Goal: Task Accomplishment & Management: Manage account settings

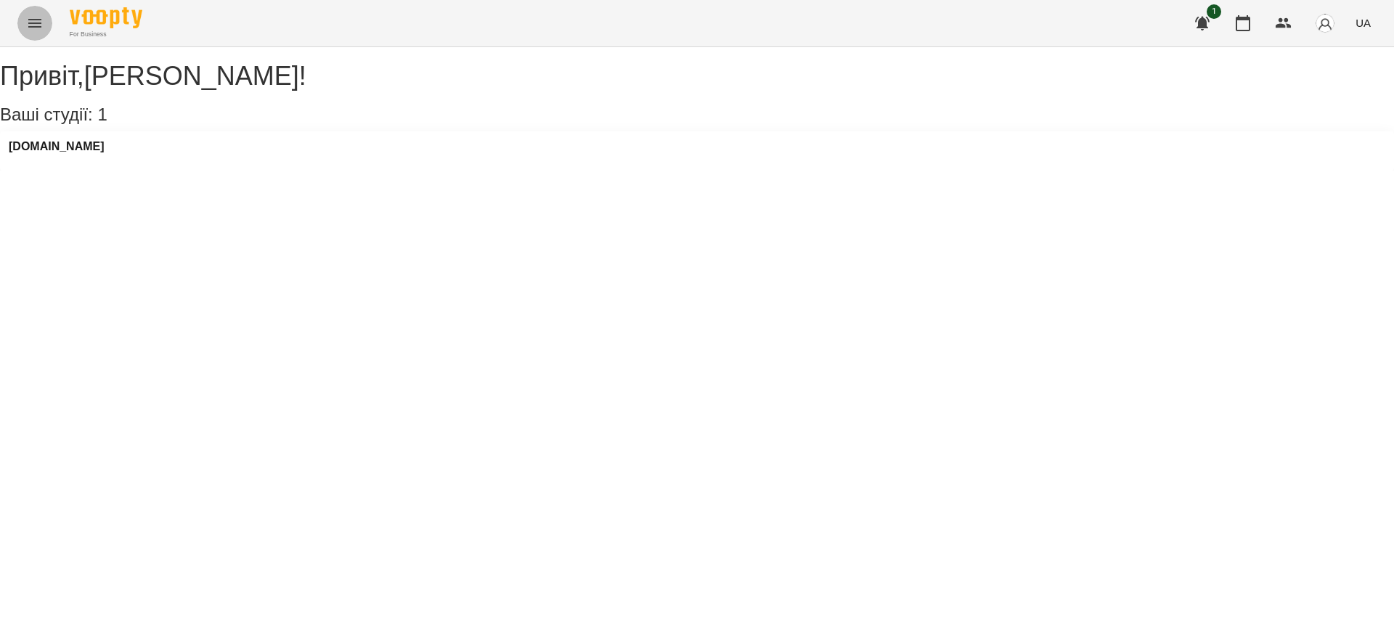
click at [43, 25] on button "Menu" at bounding box center [34, 23] width 35 height 35
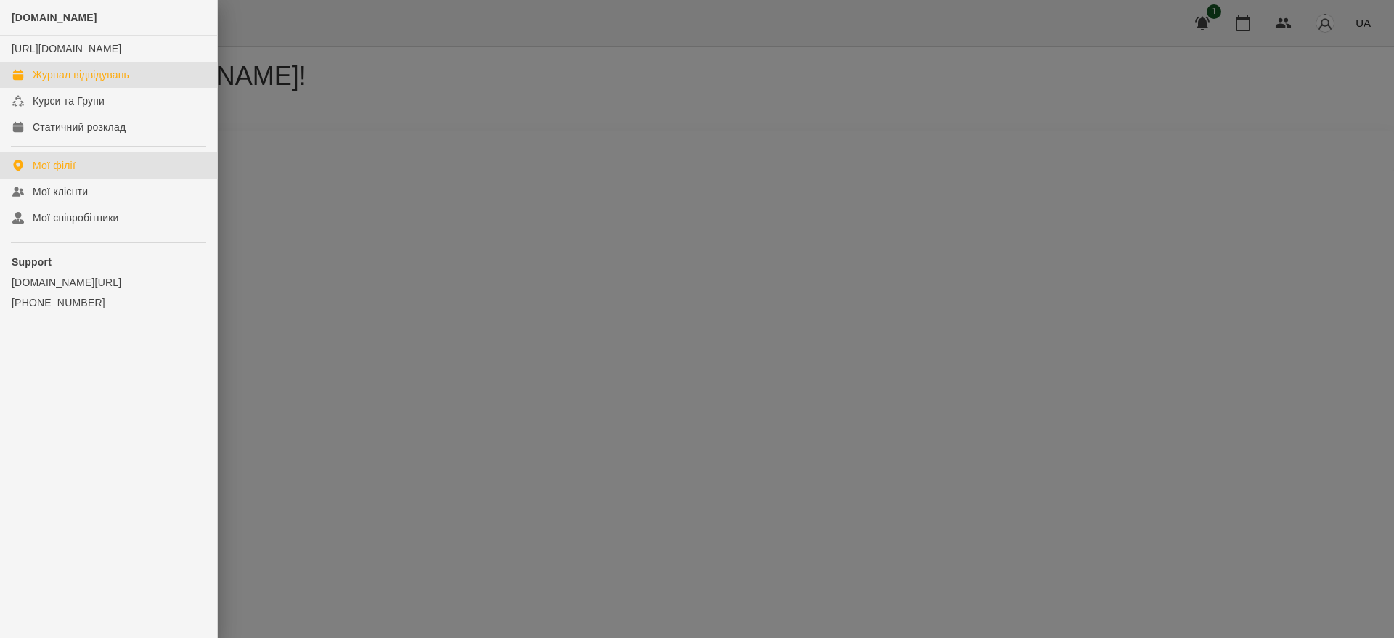
click at [68, 78] on link "Журнал відвідувань" at bounding box center [108, 75] width 217 height 26
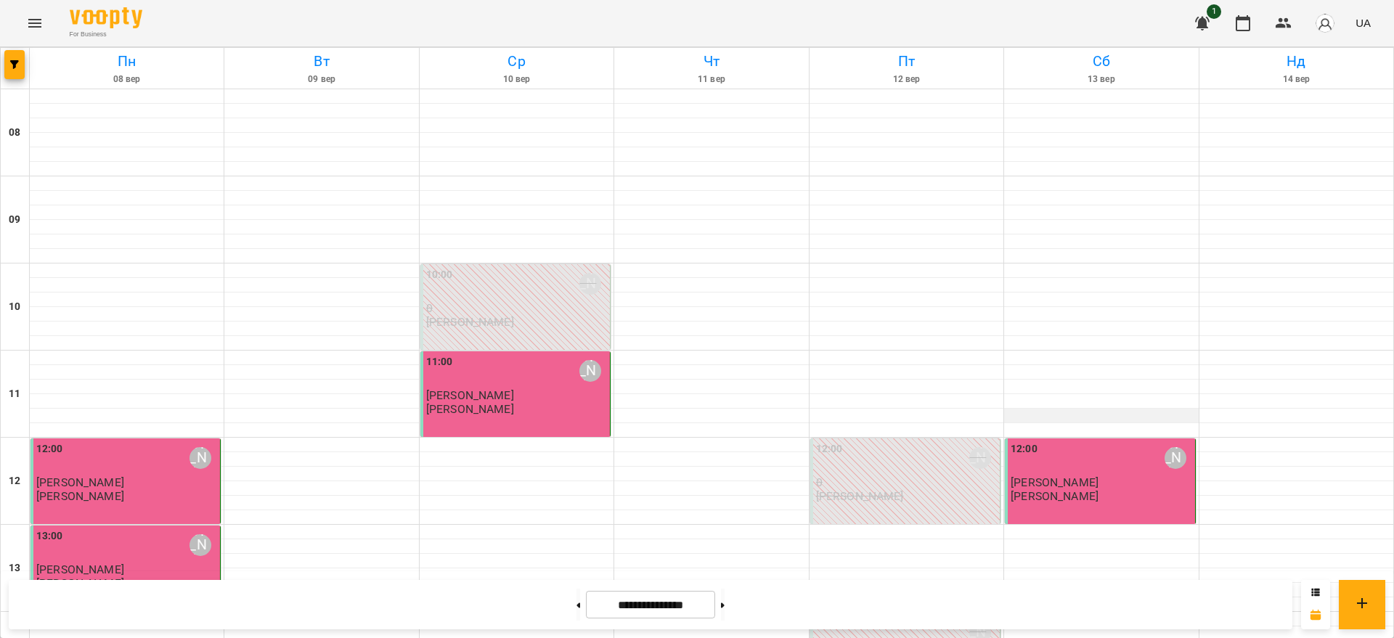
scroll to position [272, 0]
click at [1072, 612] on div at bounding box center [1101, 619] width 194 height 15
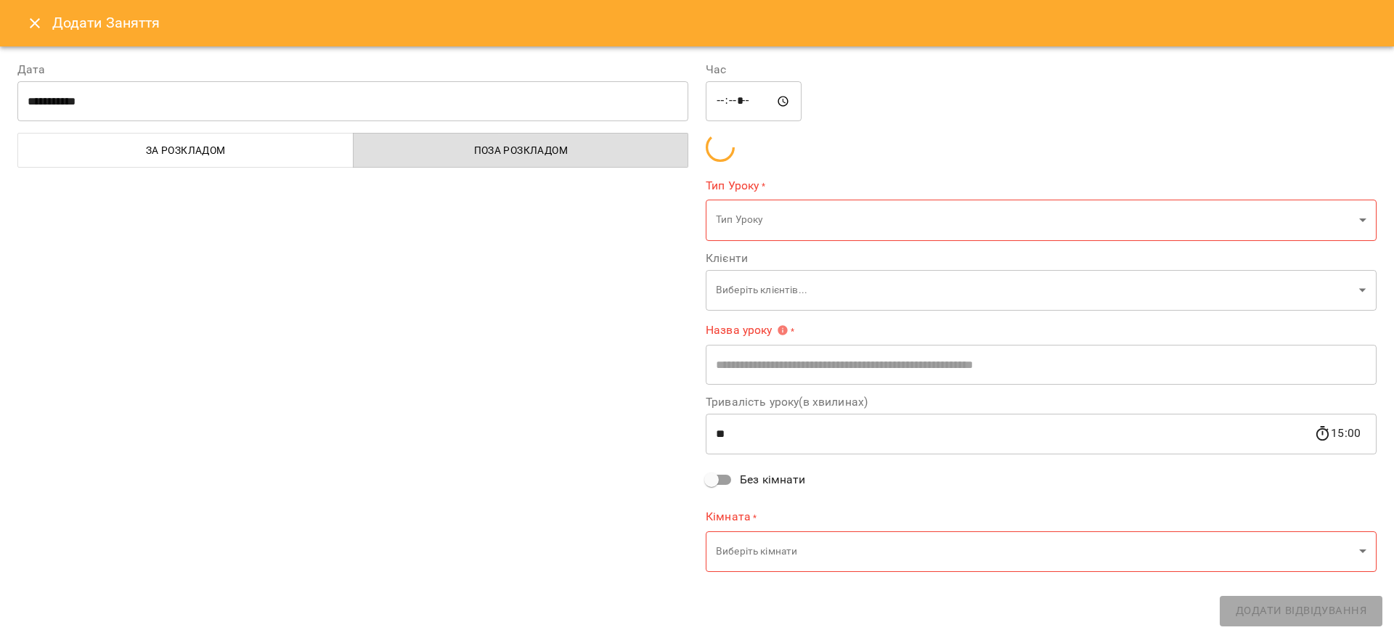
type input "**********"
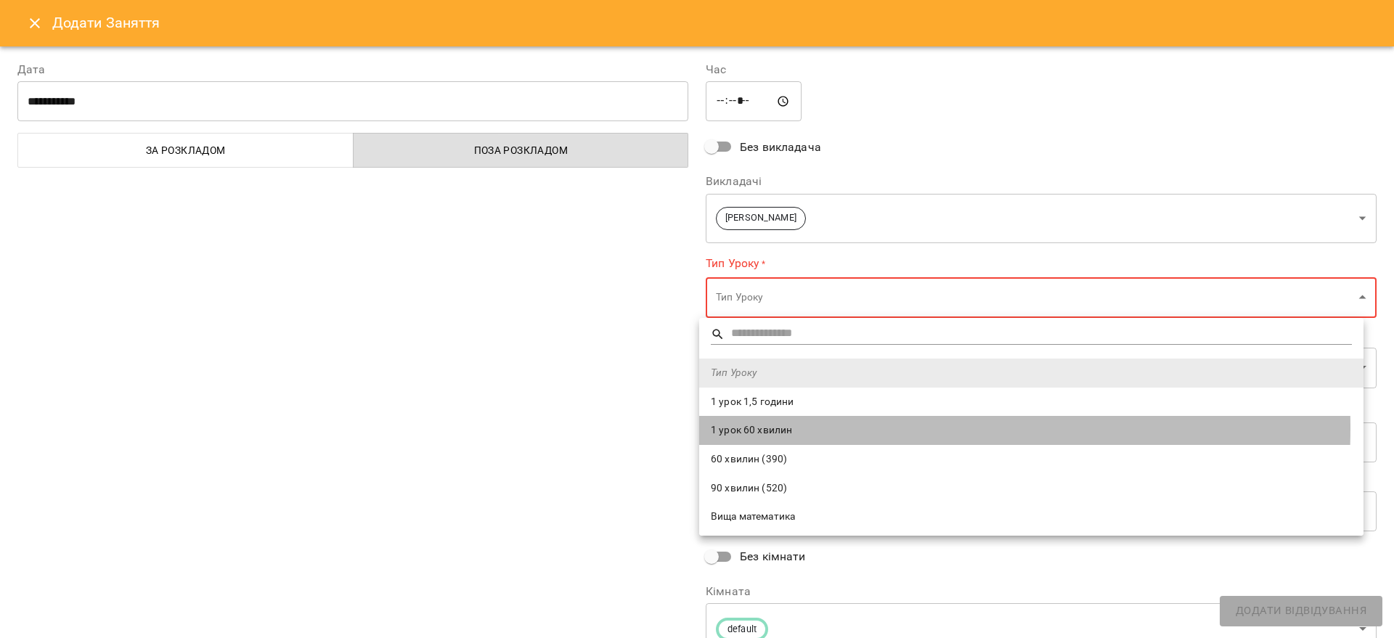
click at [785, 428] on span "1 урок 60 хвилин" at bounding box center [1031, 430] width 641 height 15
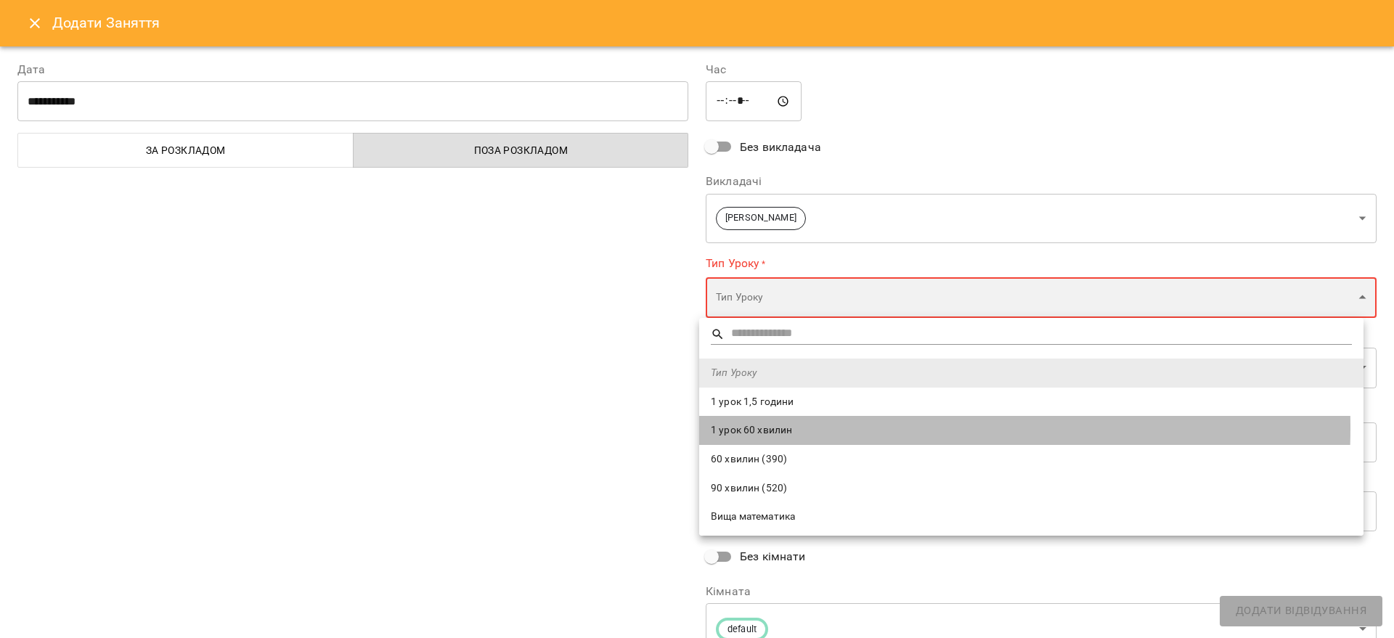
type input "**********"
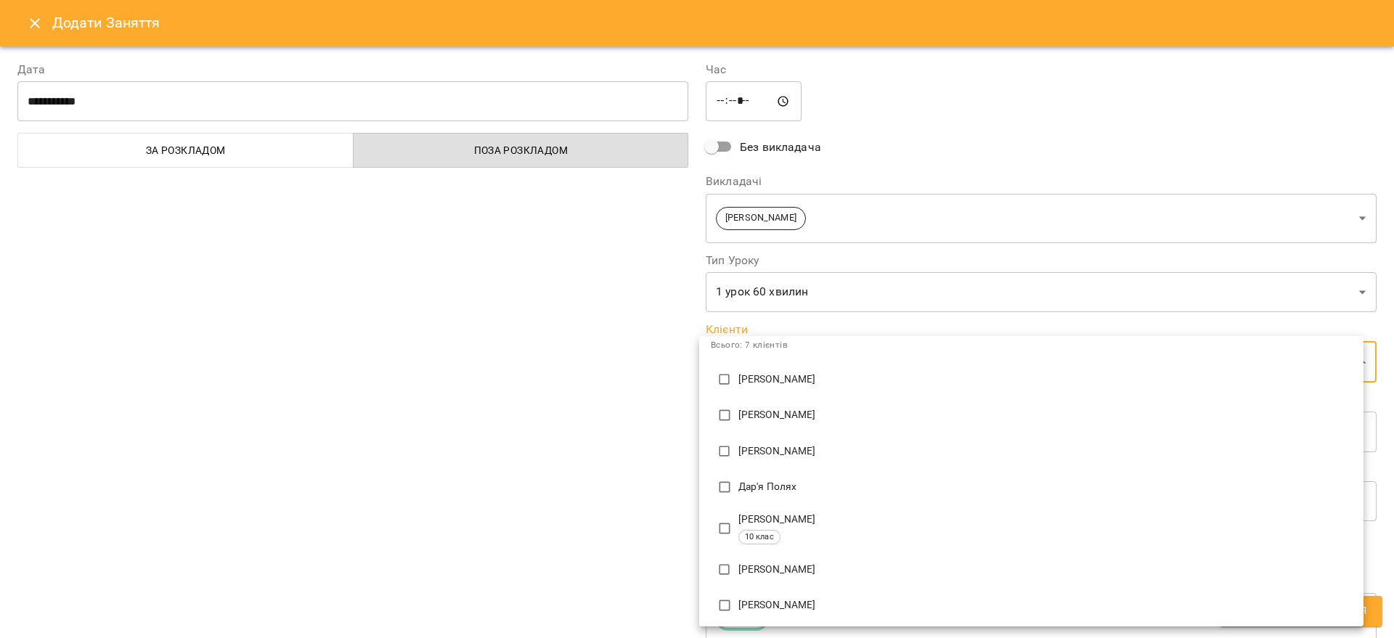
scroll to position [70, 0]
type input "**********"
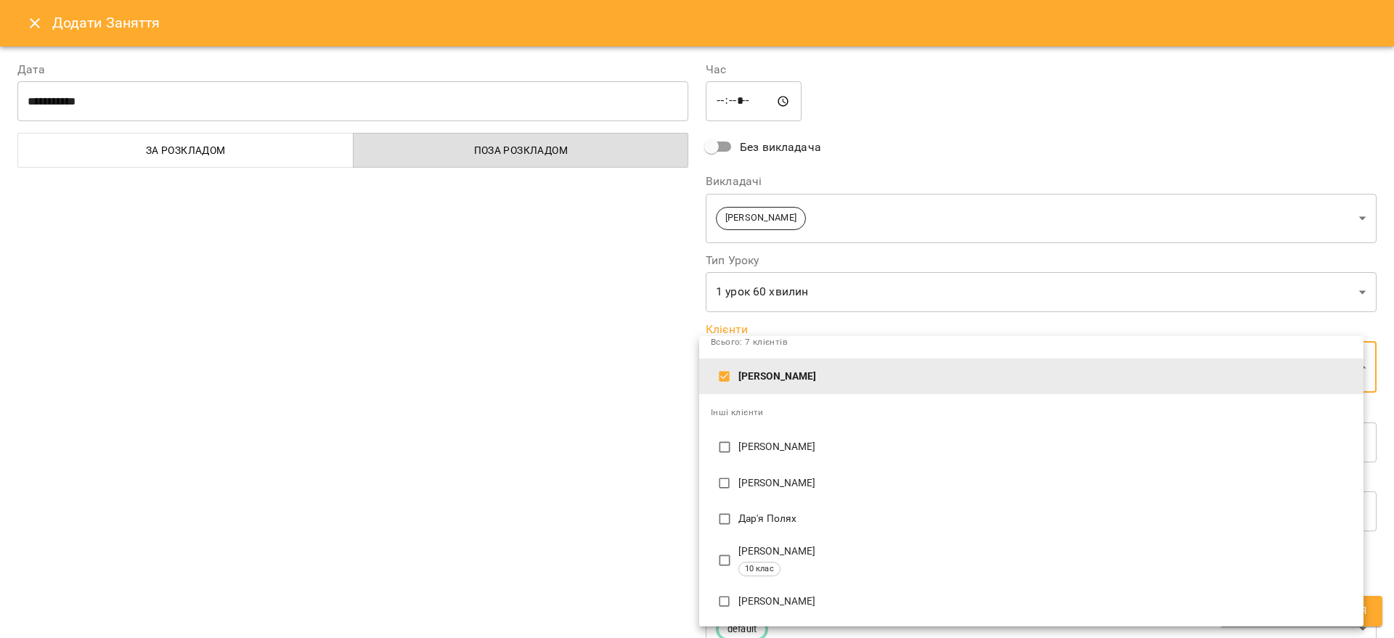
click at [656, 386] on div at bounding box center [697, 319] width 1394 height 638
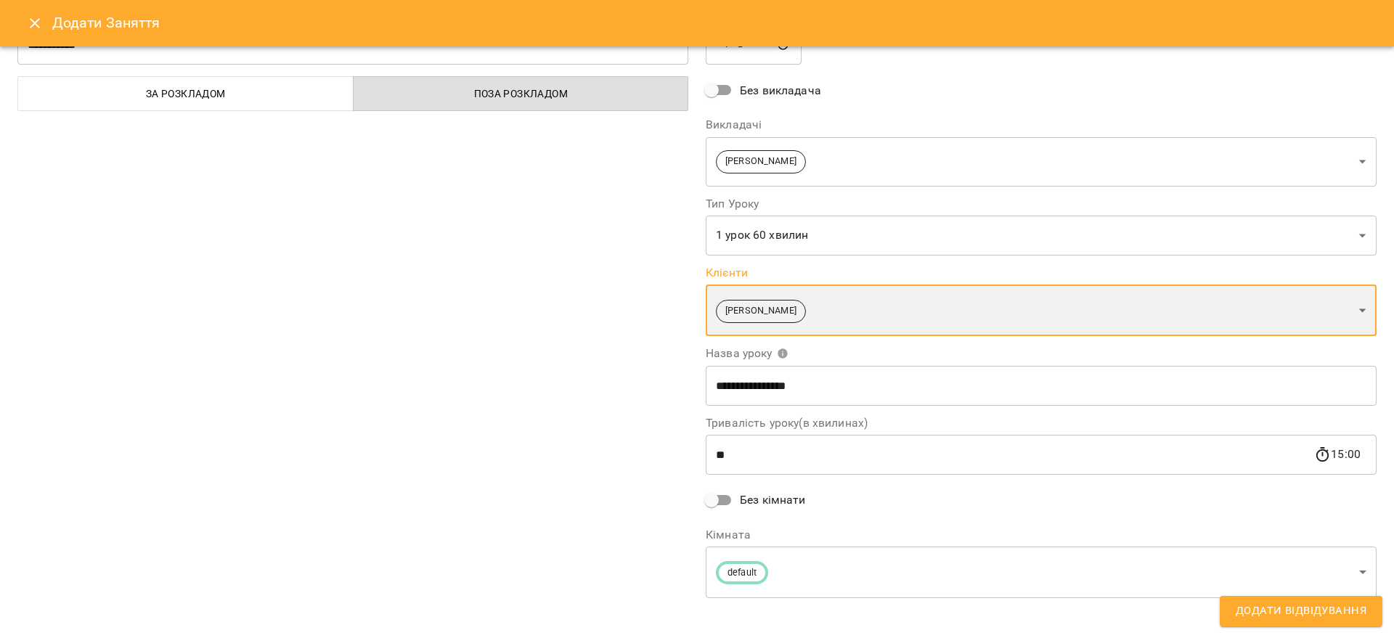
scroll to position [66, 0]
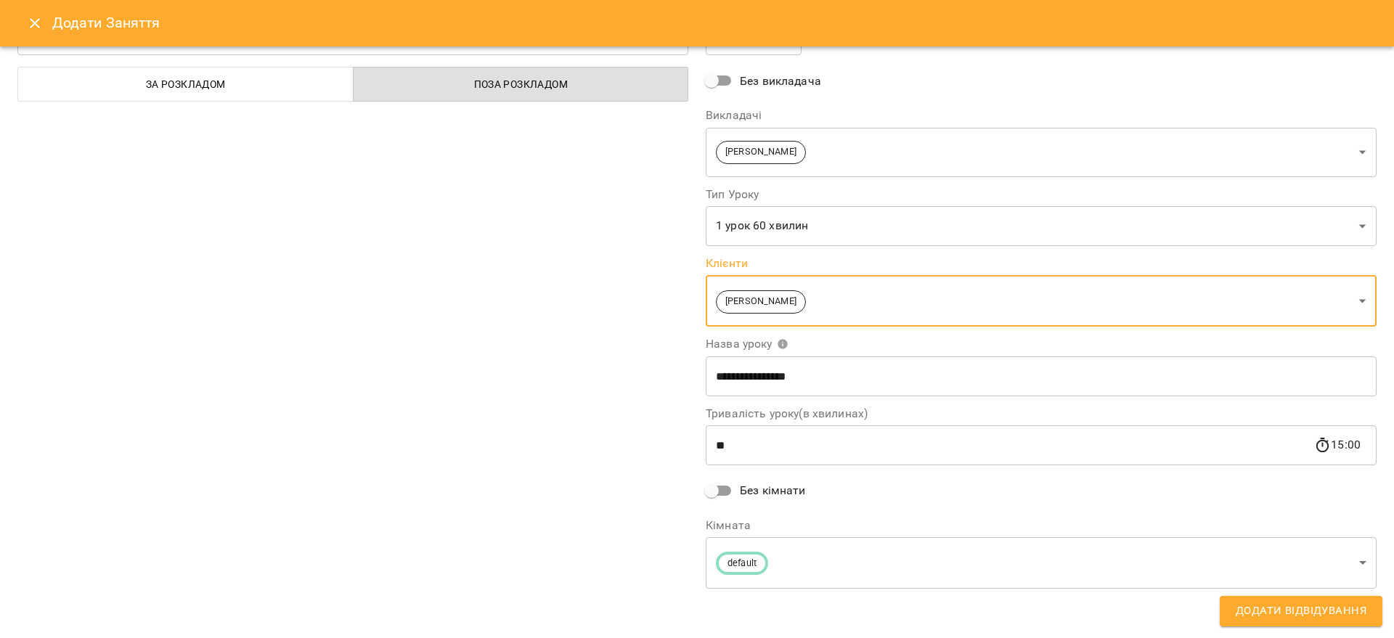
click at [1233, 603] on button "Додати Відвідування" at bounding box center [1301, 611] width 163 height 30
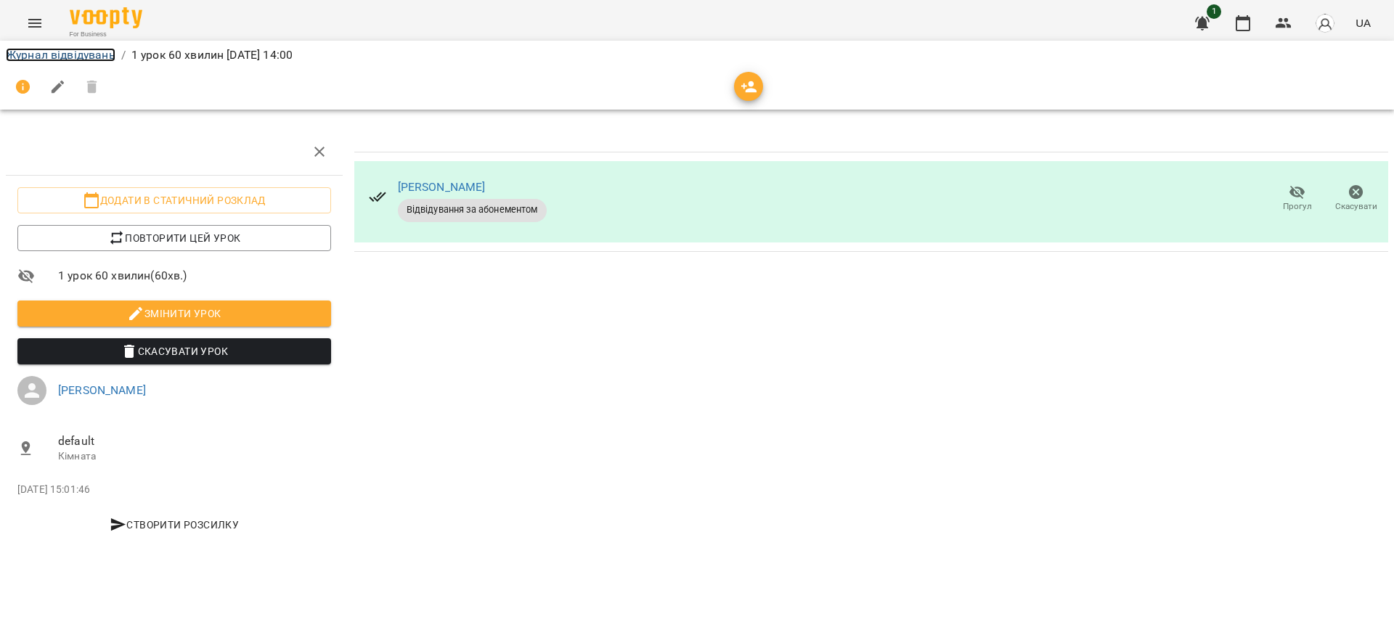
click at [92, 57] on link "Журнал відвідувань" at bounding box center [61, 55] width 110 height 14
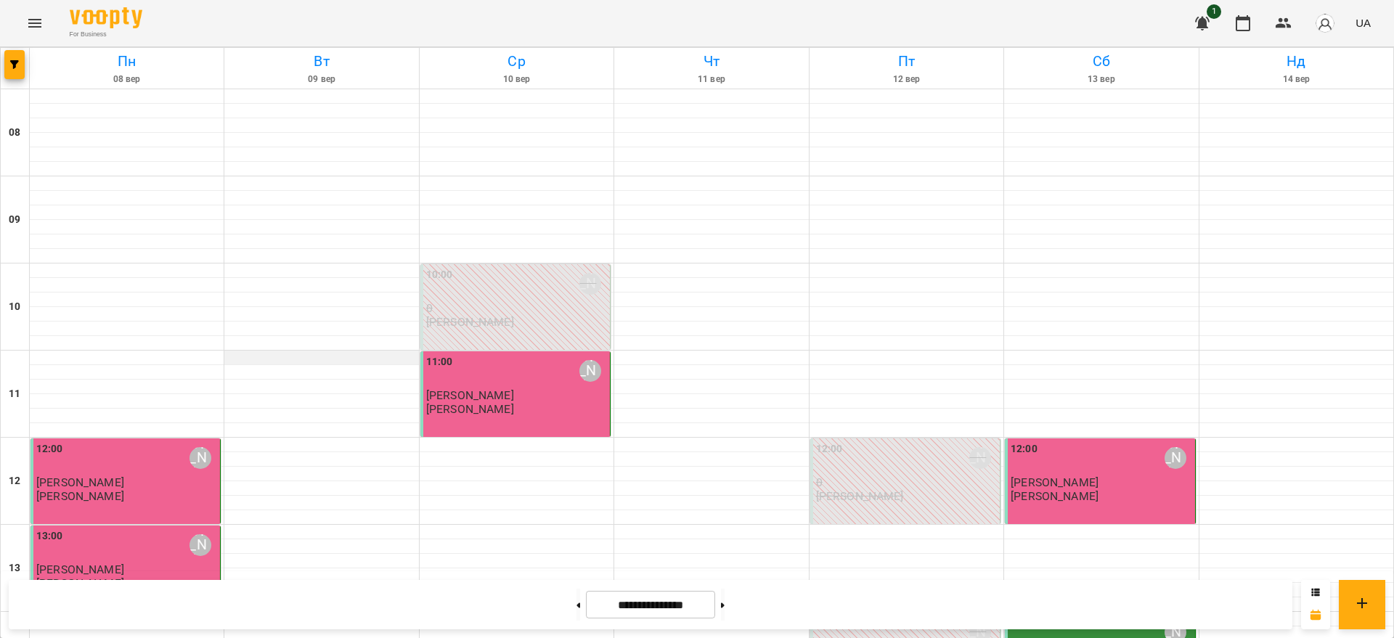
scroll to position [726, 0]
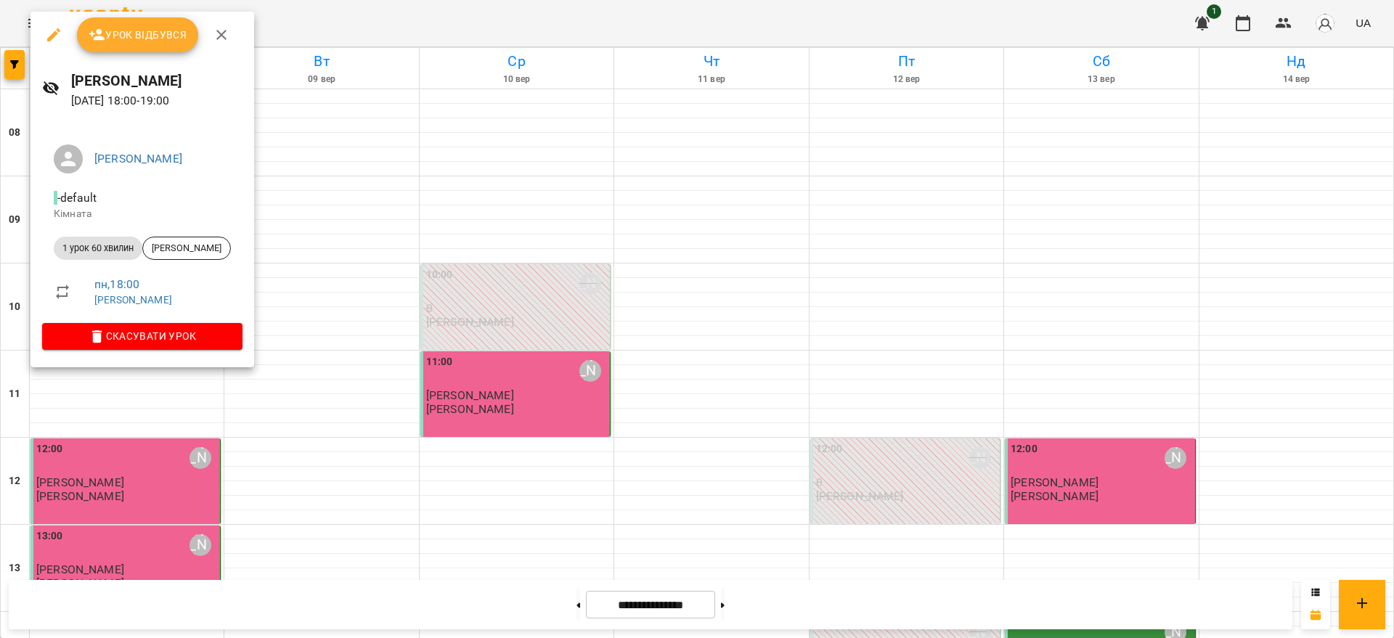
click at [227, 29] on icon "button" at bounding box center [221, 34] width 17 height 17
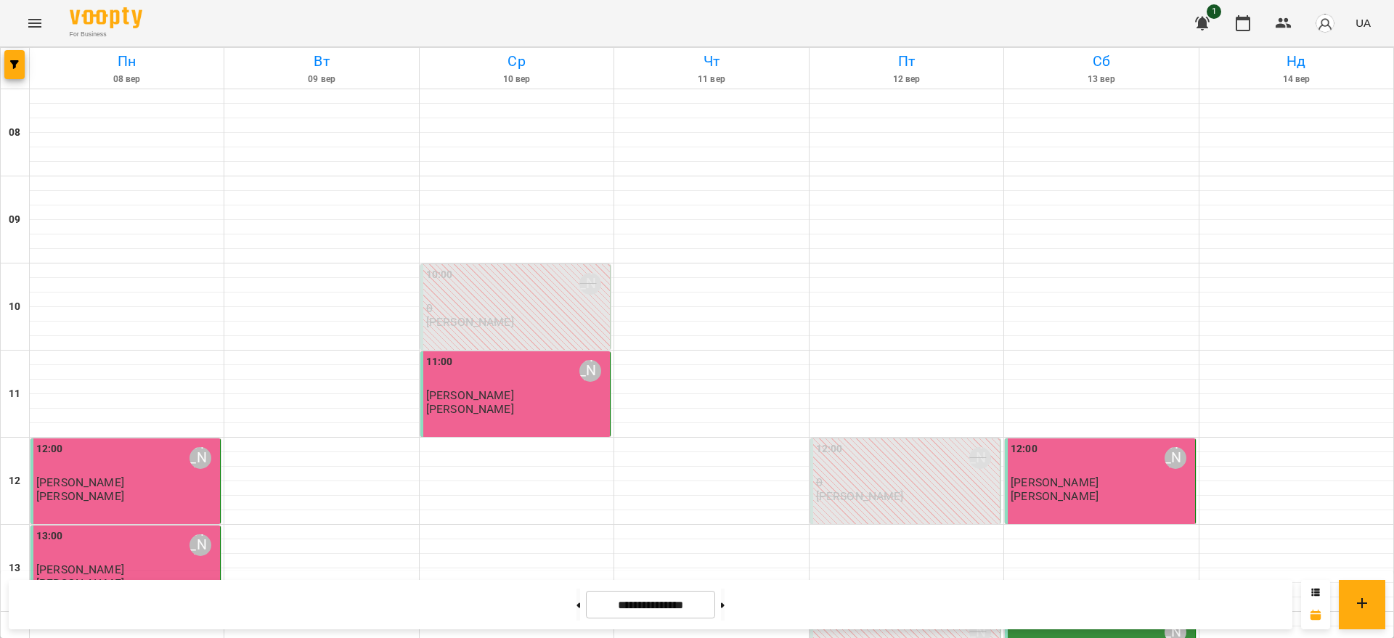
scroll to position [544, 0]
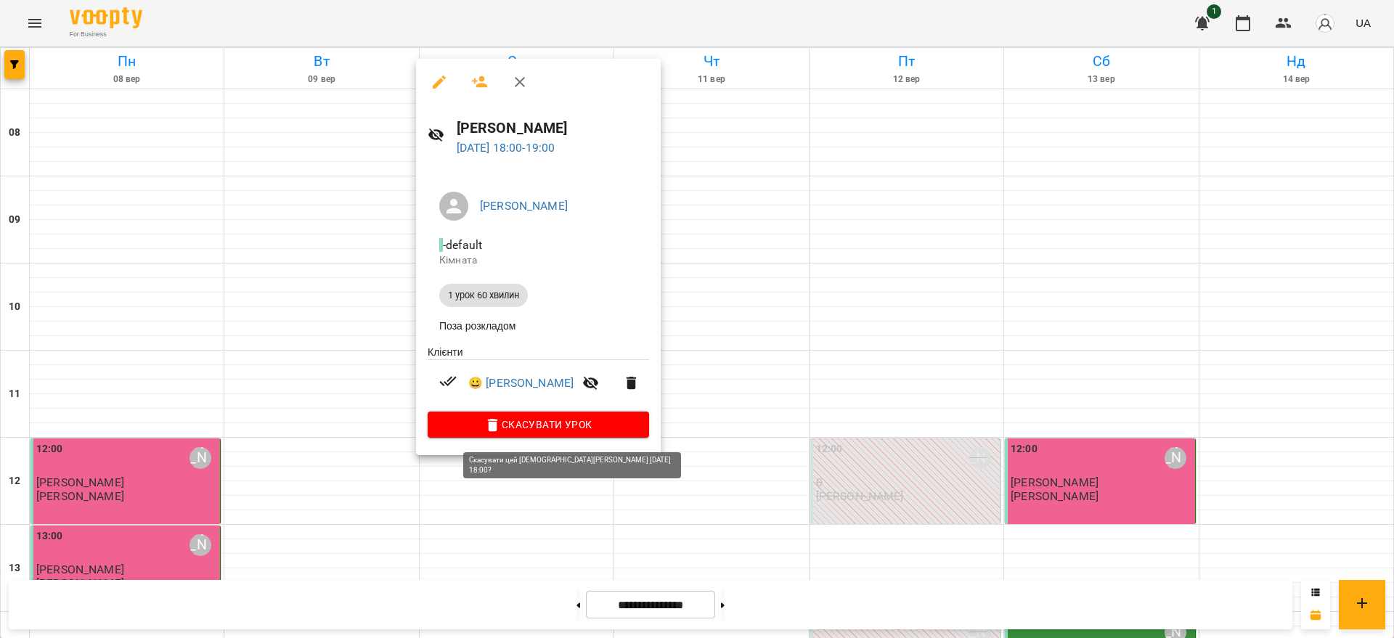
click at [530, 431] on span "Скасувати Урок" at bounding box center [538, 424] width 198 height 17
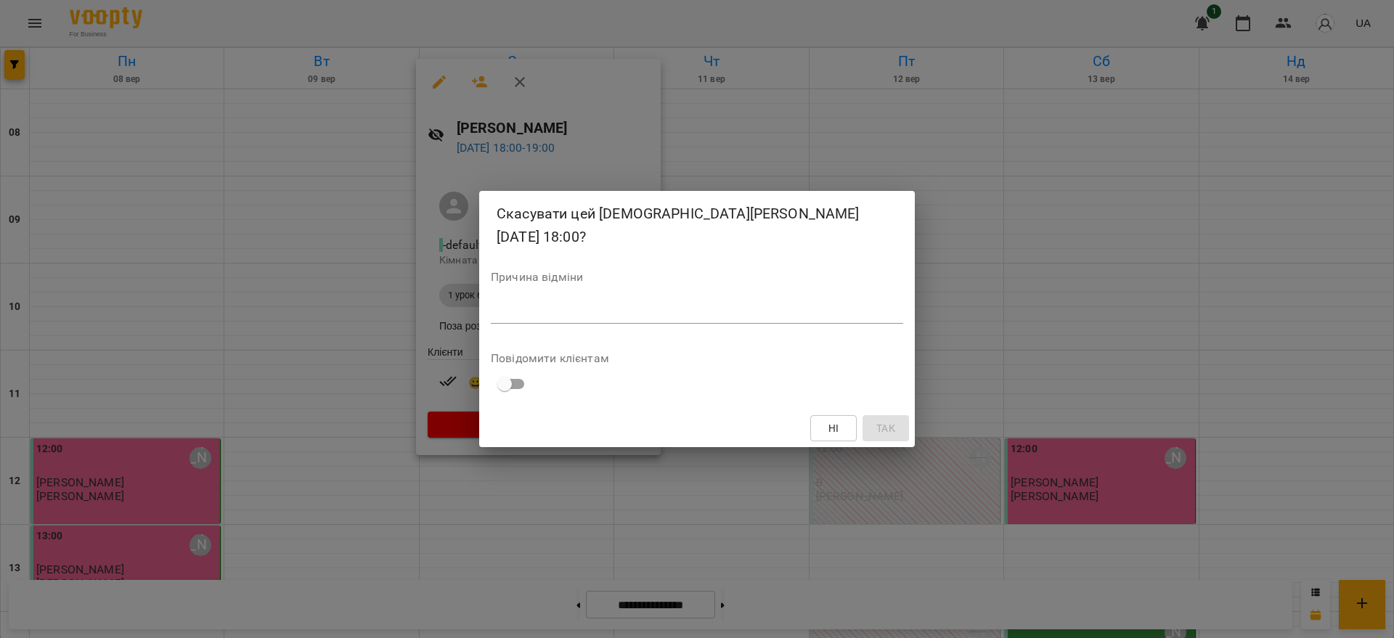
click at [563, 301] on div "*" at bounding box center [697, 312] width 412 height 23
type textarea "**********"
click at [882, 417] on button "Так" at bounding box center [885, 428] width 46 height 26
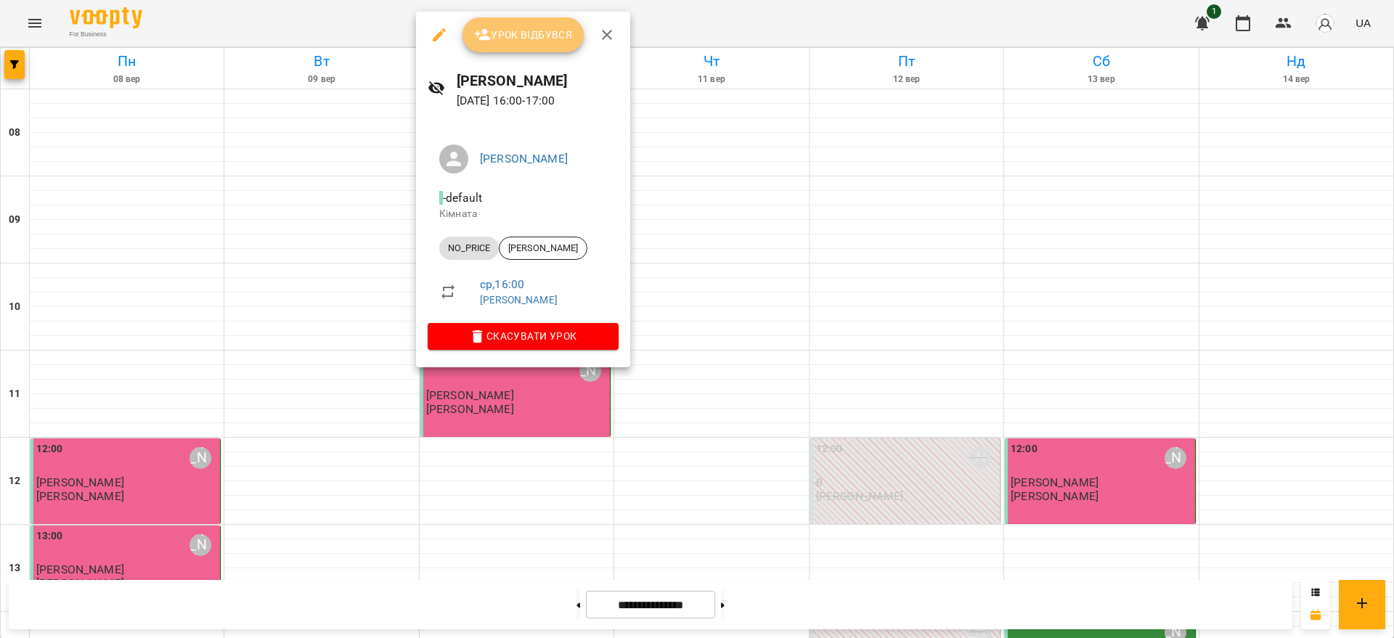
click at [498, 36] on span "Урок відбувся" at bounding box center [523, 34] width 99 height 17
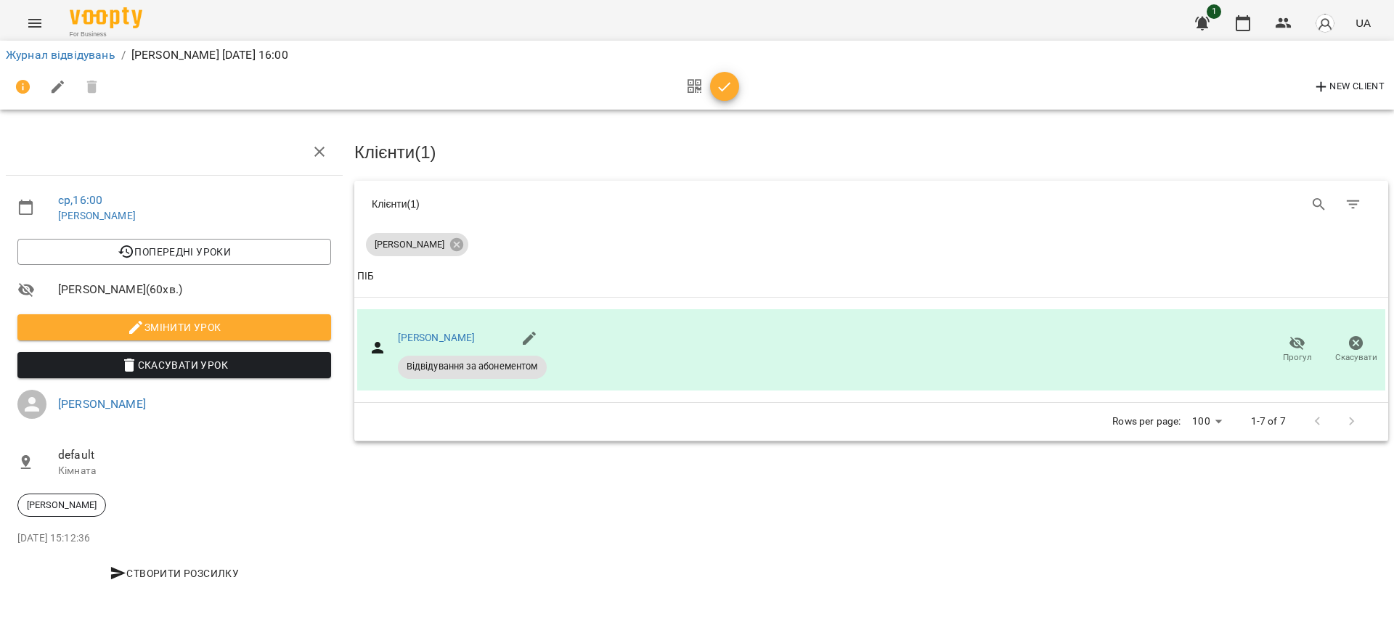
click at [722, 96] on button "button" at bounding box center [724, 86] width 29 height 29
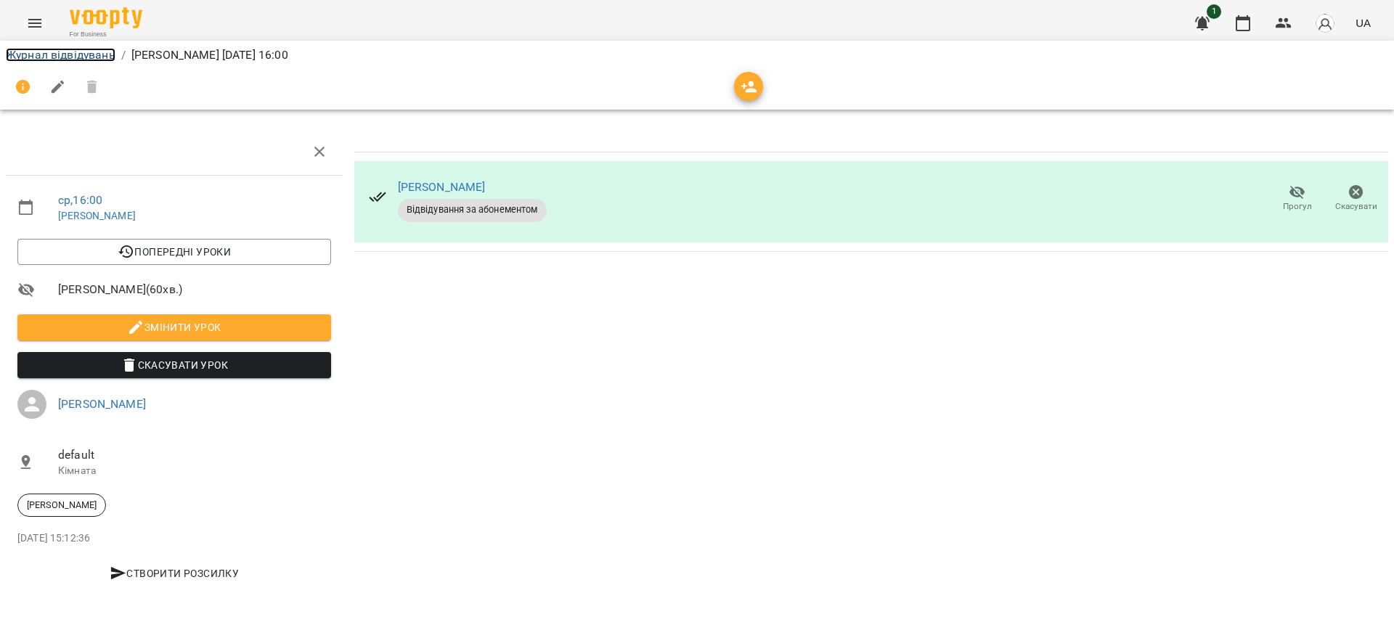
click at [83, 57] on link "Журнал відвідувань" at bounding box center [61, 55] width 110 height 14
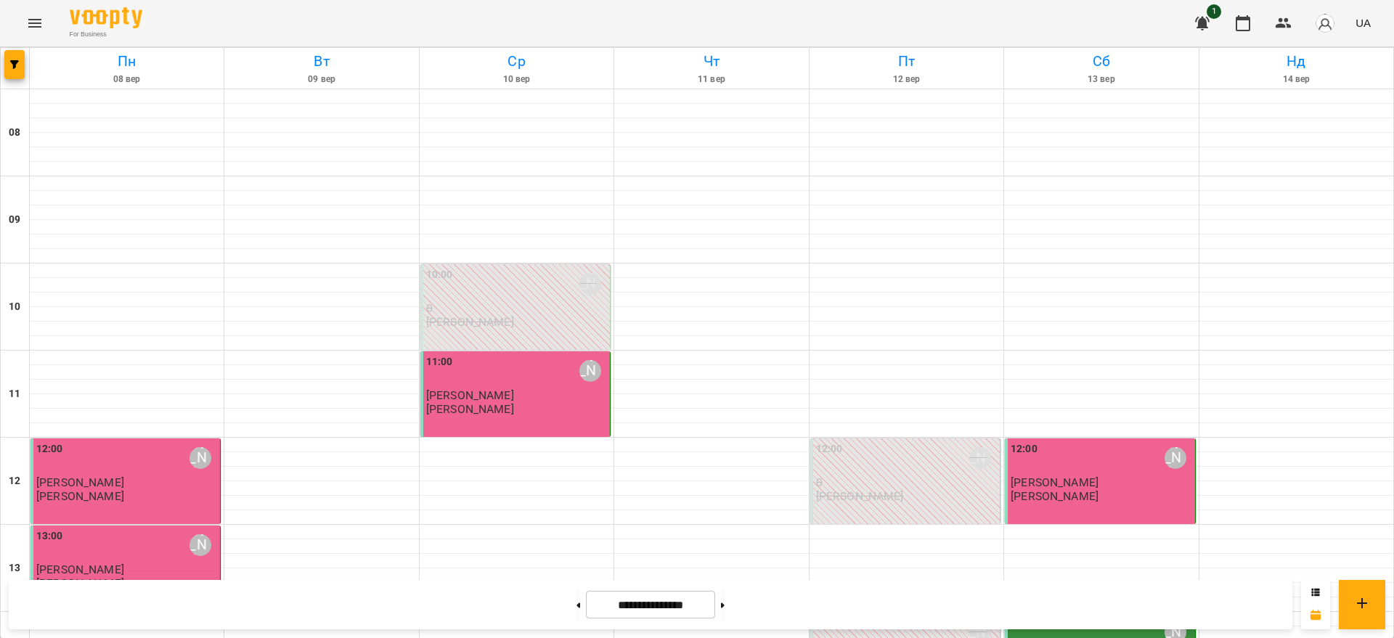
scroll to position [635, 0]
